Goal: Information Seeking & Learning: Learn about a topic

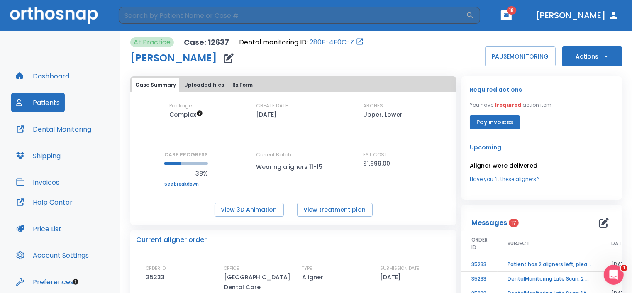
click at [42, 102] on button "Patients" at bounding box center [38, 103] width 54 height 20
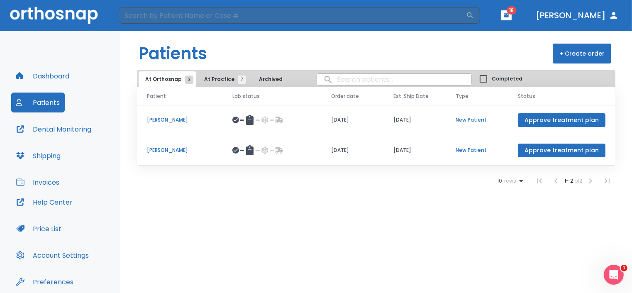
click at [222, 77] on span "At Practice 7" at bounding box center [223, 78] width 38 height 7
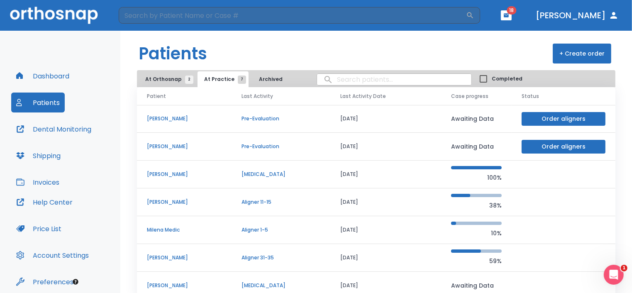
click at [174, 178] on td "[PERSON_NAME]" at bounding box center [184, 175] width 95 height 28
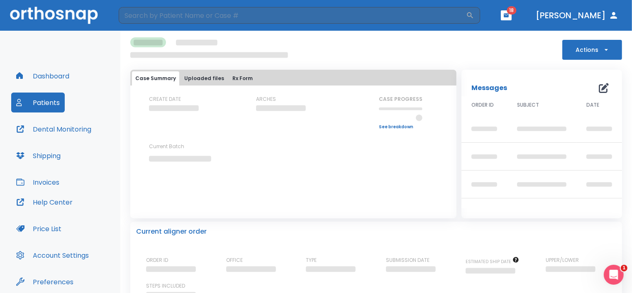
click at [174, 178] on div "CREATE DATE ARCHES CASE PROGRESS Upper progress (Est. Awaiting Data ) 0% Lower …" at bounding box center [293, 143] width 326 height 97
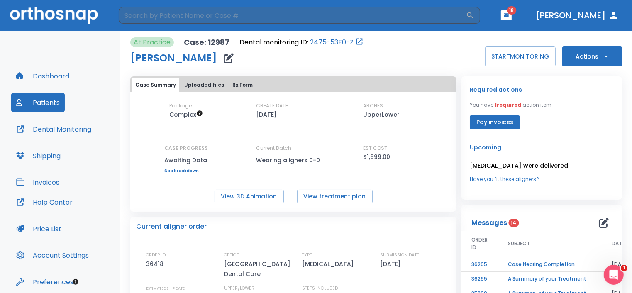
click at [480, 118] on div "Required actions You have 1 required action item Pay invoices" at bounding box center [542, 107] width 144 height 44
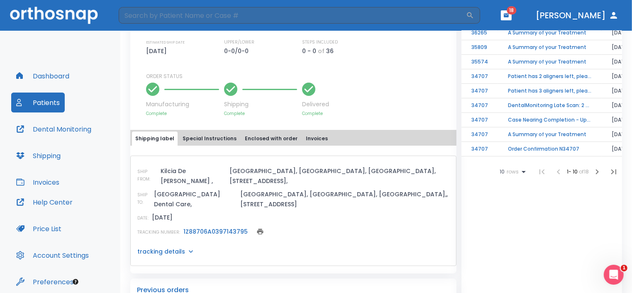
scroll to position [245, 0]
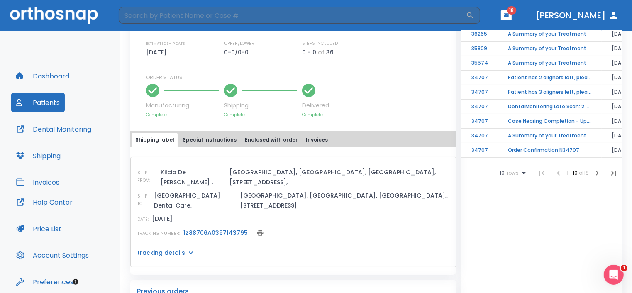
click at [204, 139] on button "Special Instructions" at bounding box center [209, 140] width 61 height 14
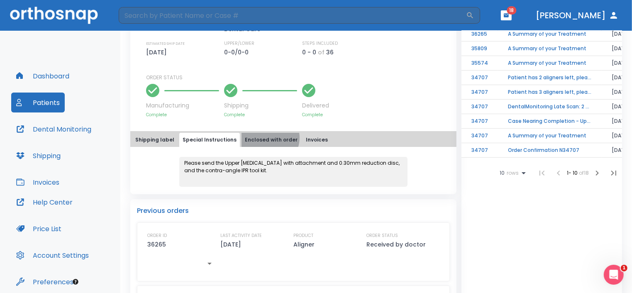
click at [262, 137] on button "Enclosed with order" at bounding box center [270, 140] width 59 height 14
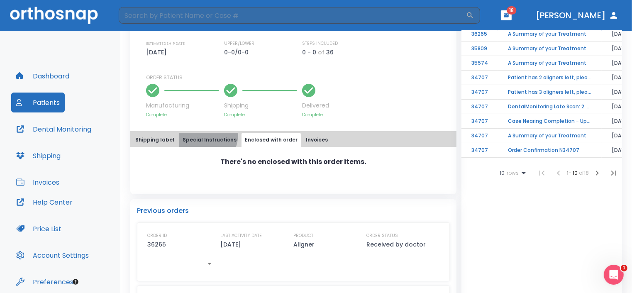
click at [195, 134] on button "Special Instructions" at bounding box center [209, 140] width 61 height 14
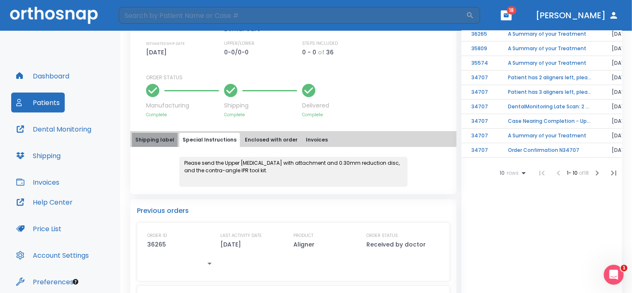
click at [156, 139] on button "Shipping label" at bounding box center [155, 140] width 46 height 14
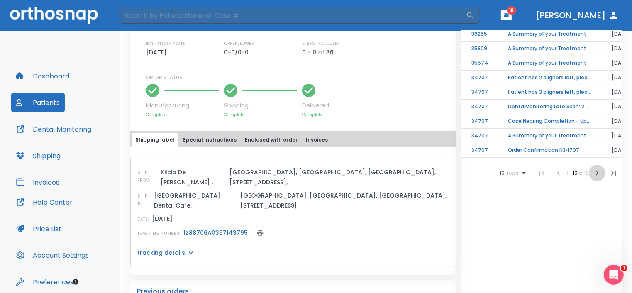
click at [480, 178] on icon "button" at bounding box center [597, 173] width 10 height 10
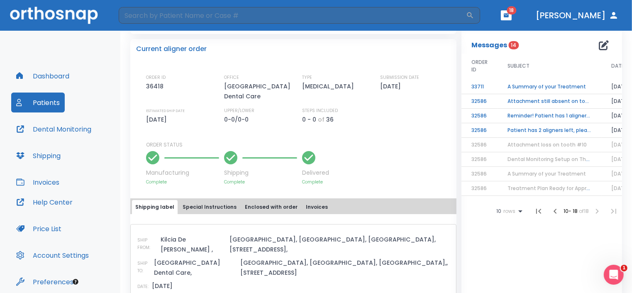
scroll to position [179, 0]
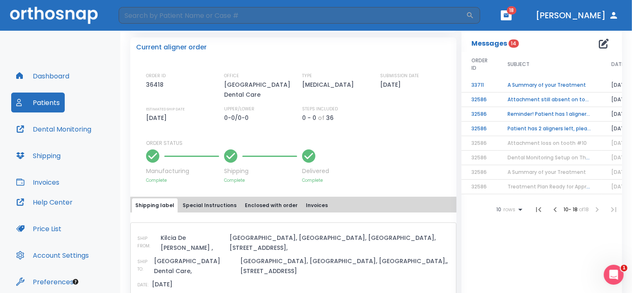
click at [480, 214] on icon "button" at bounding box center [555, 210] width 10 height 10
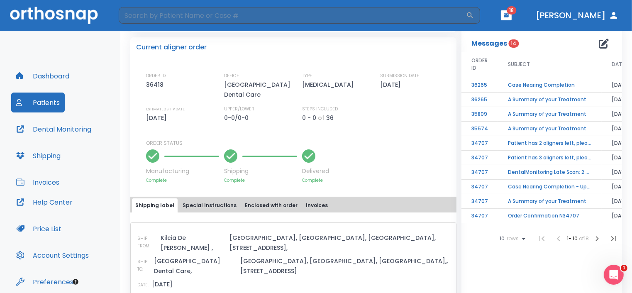
click at [480, 87] on td "Case Nearing Completion" at bounding box center [550, 85] width 104 height 15
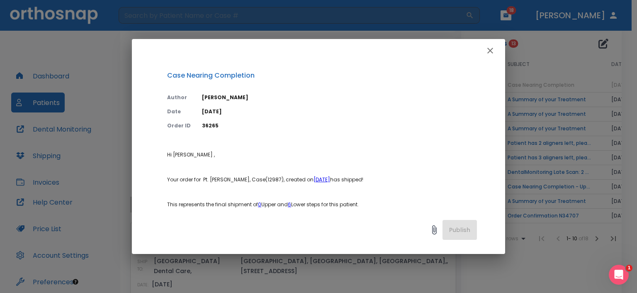
click at [480, 54] on icon "button" at bounding box center [490, 51] width 10 height 10
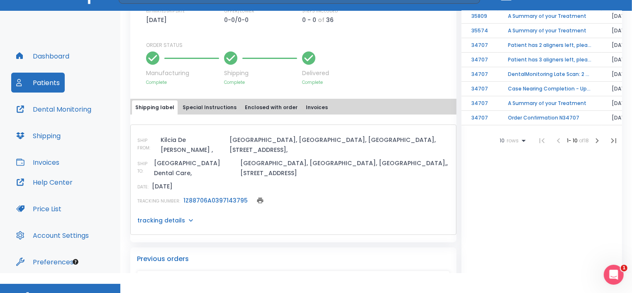
scroll to position [33, 0]
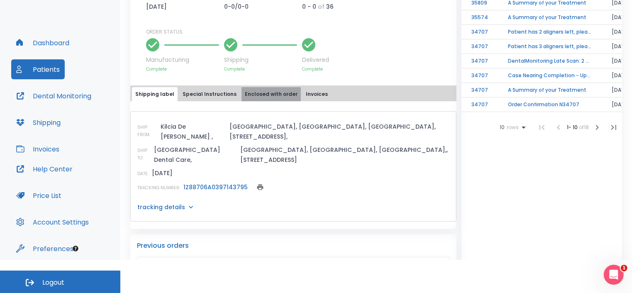
click at [274, 93] on button "Enclosed with order" at bounding box center [270, 94] width 59 height 14
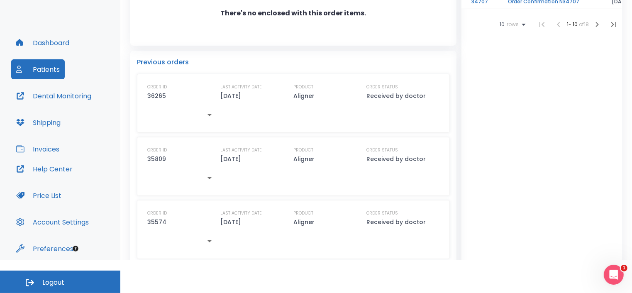
scroll to position [375, 0]
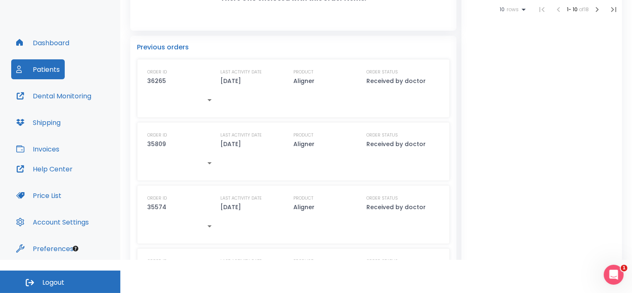
click at [480, 187] on div "At Practice Case: 12987 Dental monitoring ID: 2475-53F0-Z [PERSON_NAME] START M…" at bounding box center [375, 129] width 511 height 262
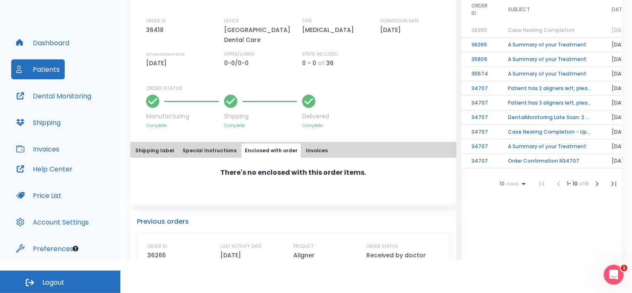
scroll to position [203, 0]
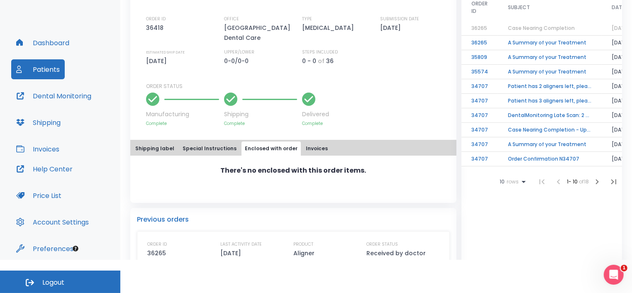
click at [307, 149] on button "Invoices" at bounding box center [316, 148] width 29 height 14
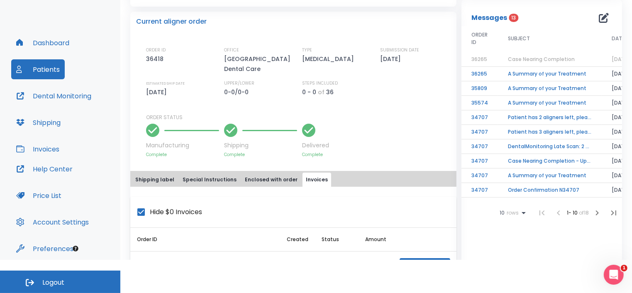
scroll to position [0, 0]
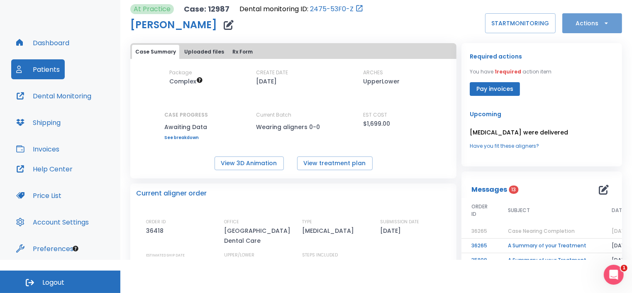
click at [480, 24] on icon "button" at bounding box center [606, 23] width 8 height 8
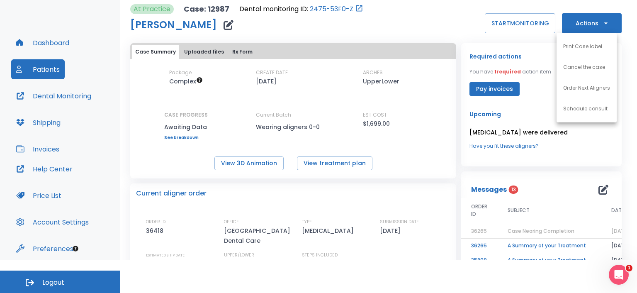
click at [480, 71] on div at bounding box center [318, 146] width 637 height 293
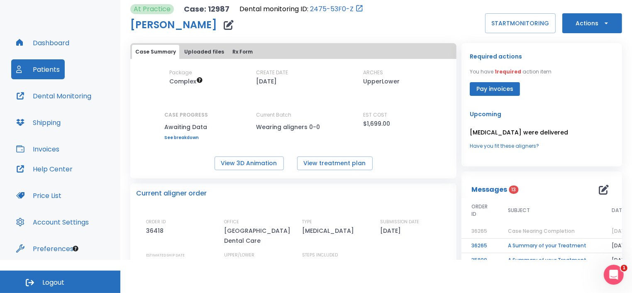
click at [480, 69] on span "1 required" at bounding box center [507, 71] width 27 height 7
click at [480, 57] on p "Required actions" at bounding box center [496, 56] width 52 height 10
click at [315, 163] on button "View treatment plan" at bounding box center [334, 163] width 75 height 14
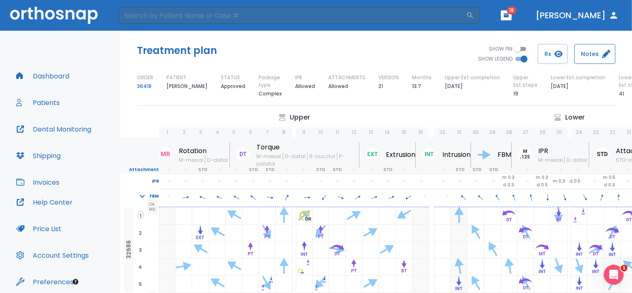
click at [603, 56] on icon "button" at bounding box center [606, 54] width 8 height 8
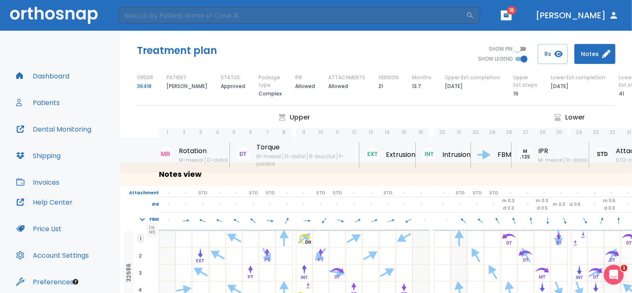
click at [563, 116] on div "Lower" at bounding box center [569, 117] width 270 height 10
click at [382, 61] on div "SHOW PIN SHOW LEGEND Rx Notes" at bounding box center [495, 54] width 239 height 20
click at [41, 104] on button "Patients" at bounding box center [38, 103] width 54 height 20
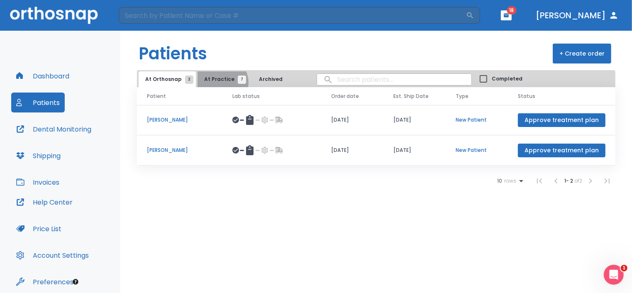
click at [217, 83] on span "At Practice 7" at bounding box center [223, 78] width 38 height 7
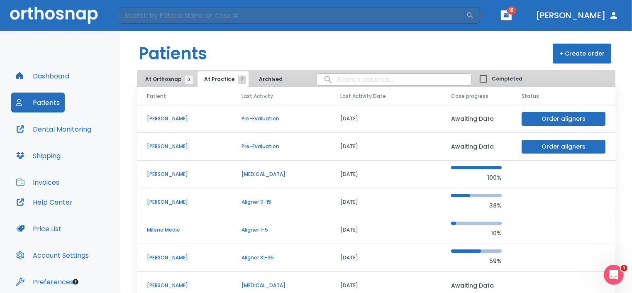
click at [172, 173] on p "[PERSON_NAME]" at bounding box center [184, 173] width 75 height 7
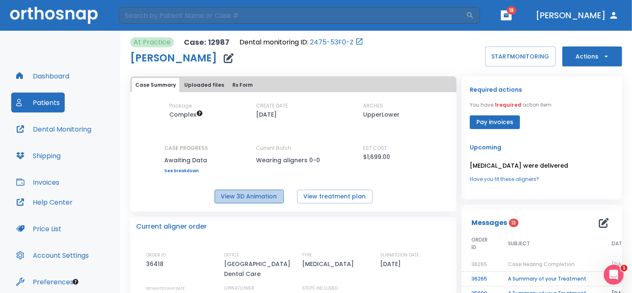
click at [245, 197] on button "View 3D Animation" at bounding box center [248, 197] width 69 height 14
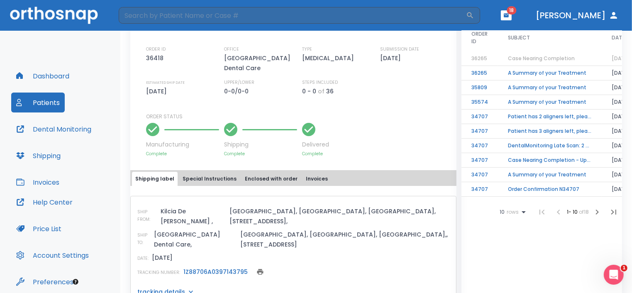
scroll to position [208, 0]
